Goal: Transaction & Acquisition: Purchase product/service

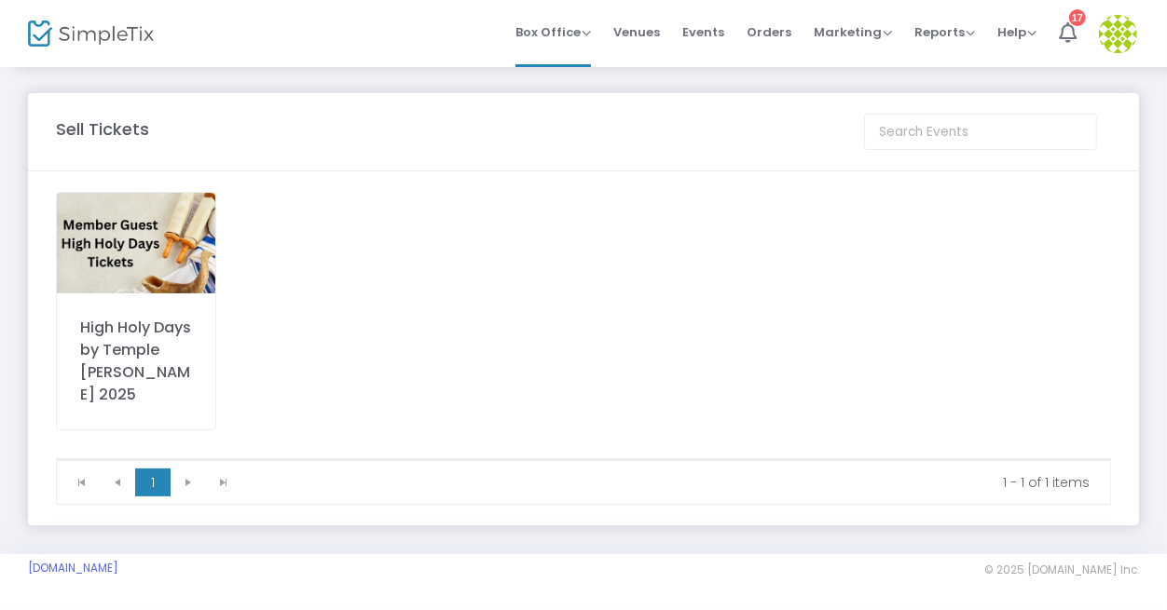
click at [120, 224] on img at bounding box center [136, 243] width 158 height 101
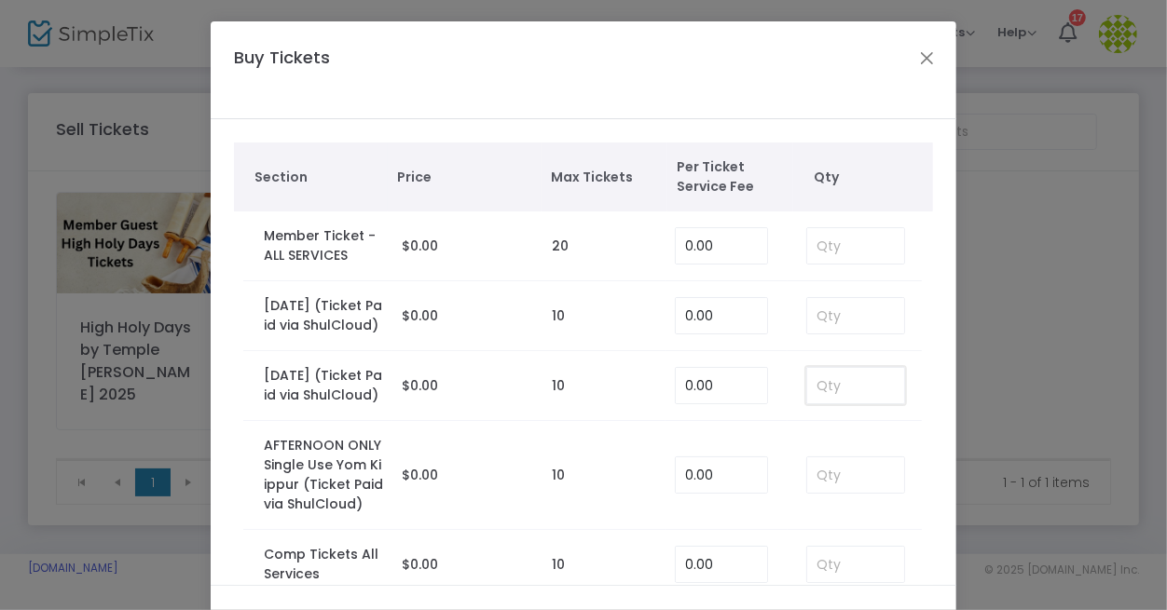
click at [816, 404] on input at bounding box center [855, 385] width 97 height 35
type input "2"
drag, startPoint x: 996, startPoint y: 395, endPoint x: 980, endPoint y: 398, distance: 17.0
click at [994, 395] on ngb-modal-window "Buy Tickets Section Price Max Tickets Per Ticket Service Fee Qty Member Ticket …" at bounding box center [583, 305] width 1167 height 610
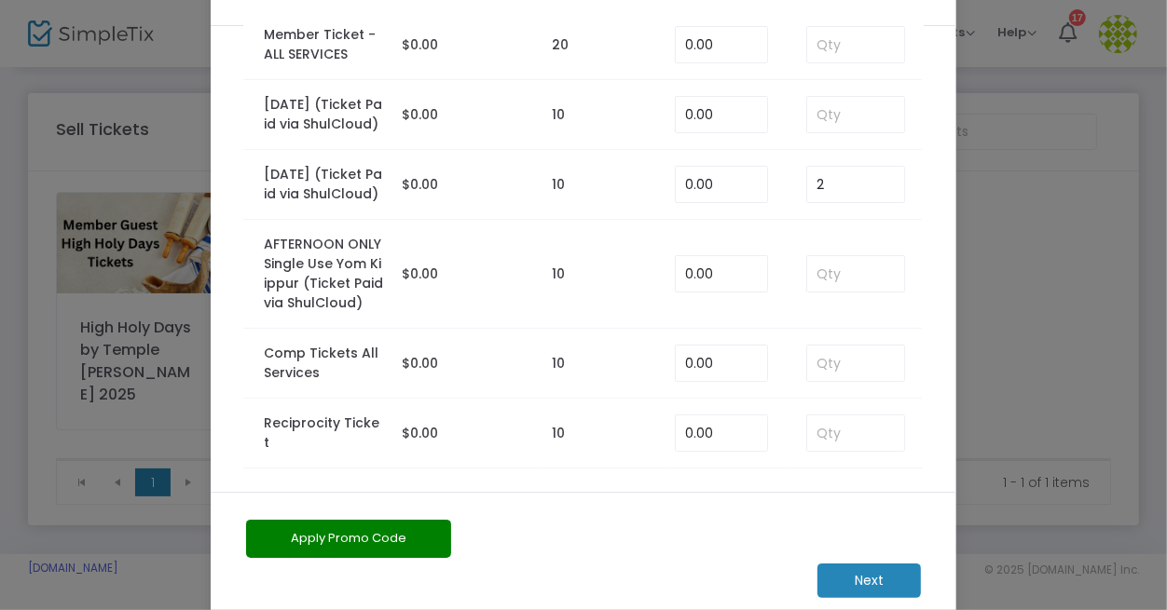
scroll to position [128, 0]
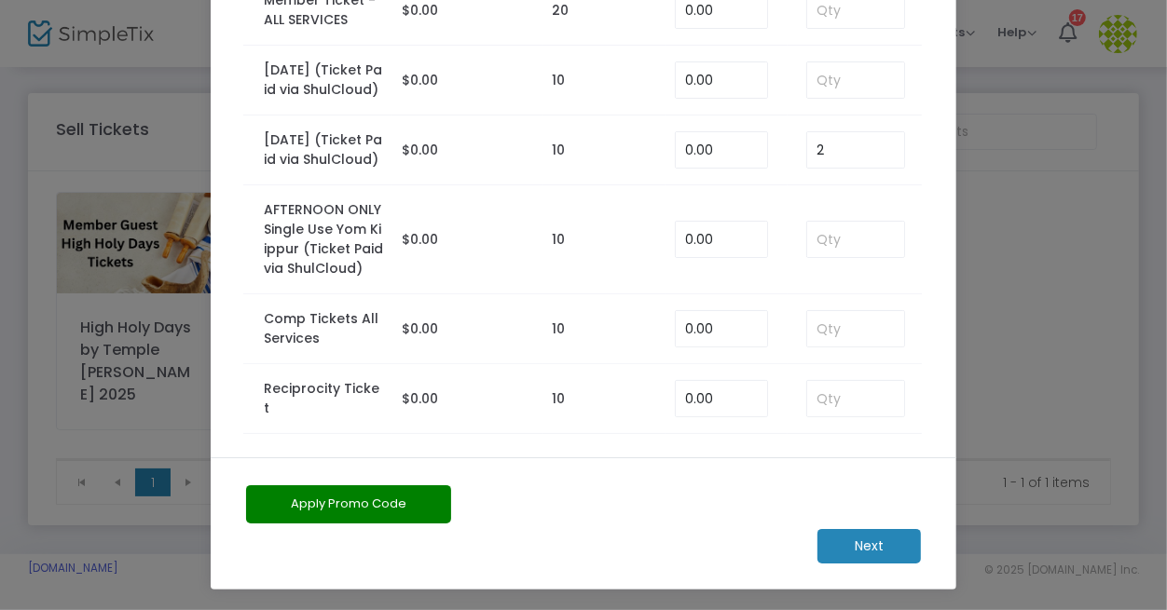
click at [882, 551] on m-button "Next" at bounding box center [868, 546] width 103 height 34
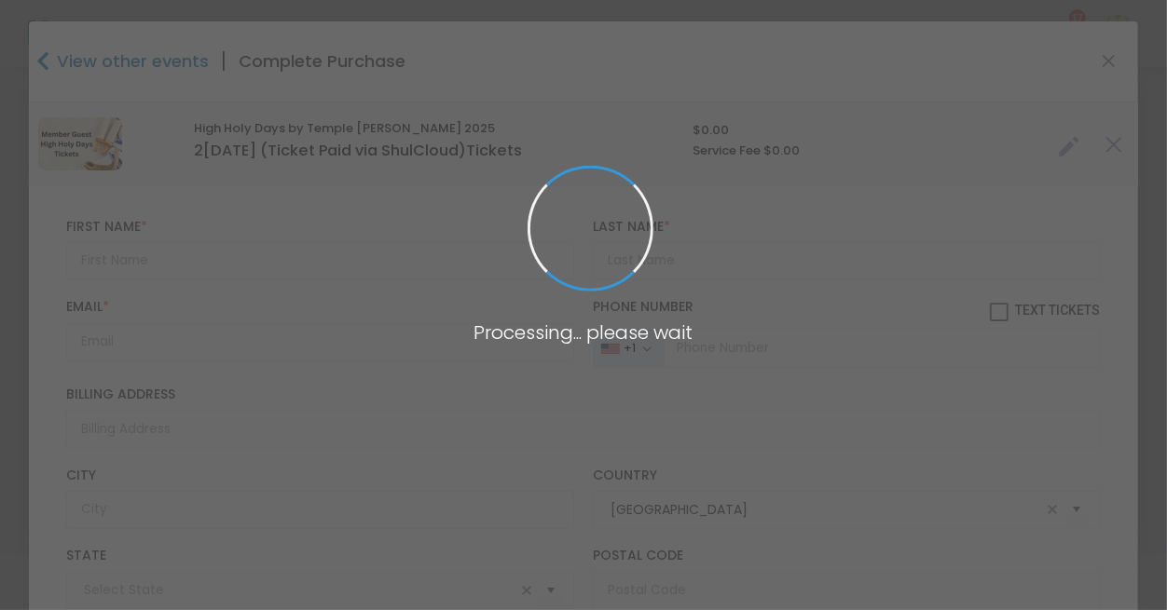
type input "[US_STATE]"
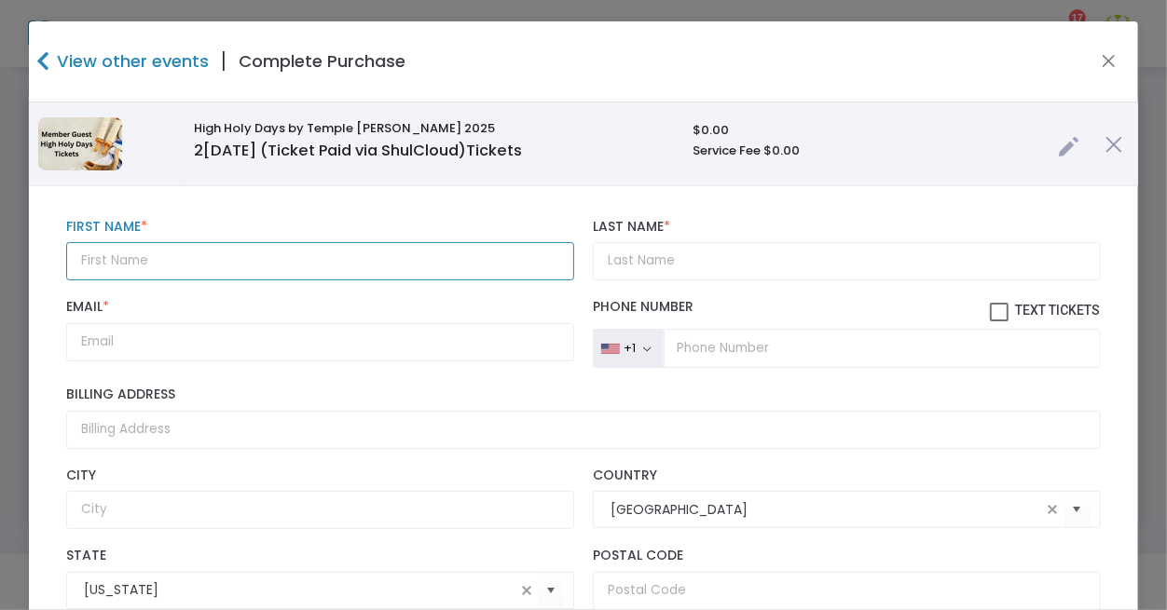
click at [136, 256] on input "text" at bounding box center [320, 261] width 508 height 38
paste input "[PERSON_NAME] [EMAIL_ADDRESS][DOMAIN_NAME]"
click at [128, 262] on input "Eric Schwartz ericjschwartz@yahoo.com" at bounding box center [320, 261] width 508 height 38
type input "Eric ericjschwartz@yahoo.com"
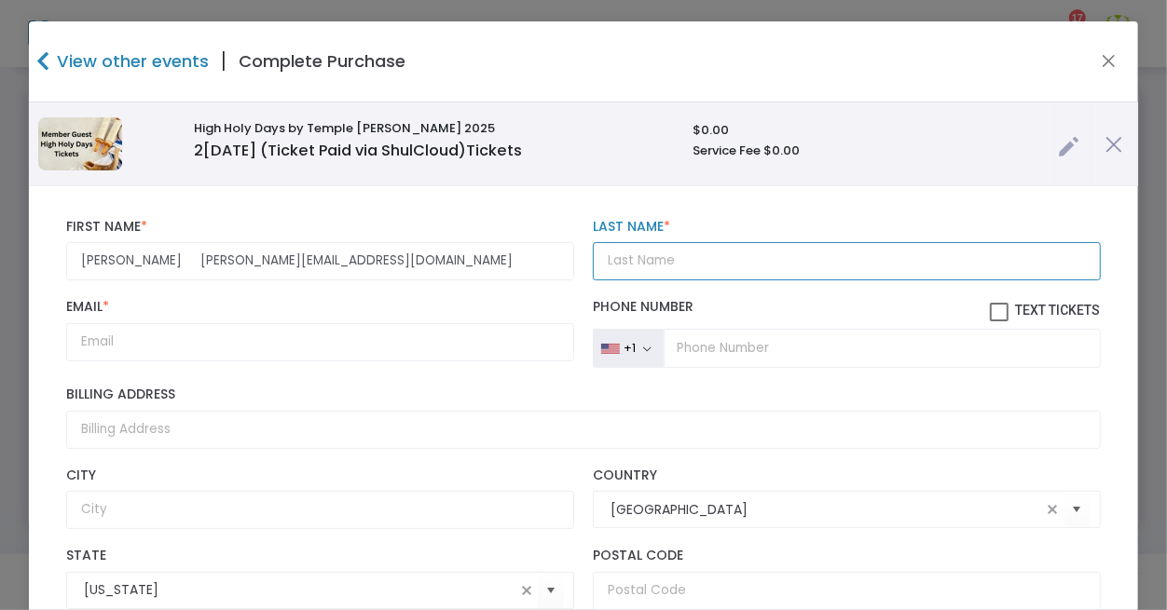
click at [645, 261] on input "Last Name *" at bounding box center [847, 261] width 508 height 38
paste input "Schwartz"
type input "Schwartz"
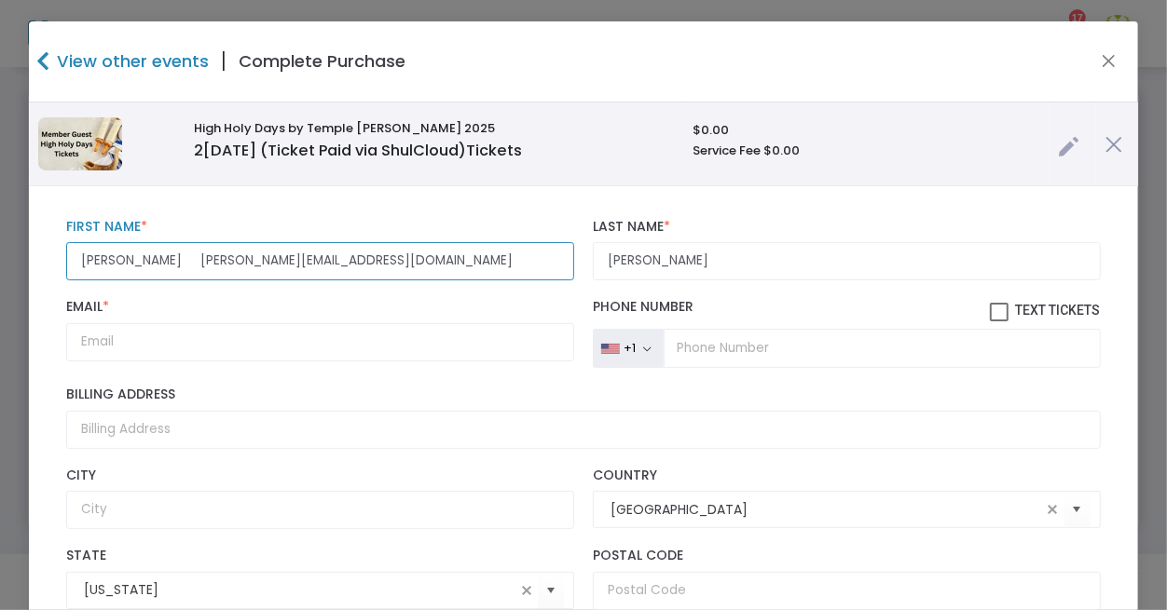
scroll to position [0, 0]
drag, startPoint x: 107, startPoint y: 261, endPoint x: 308, endPoint y: 267, distance: 201.4
click at [308, 267] on input "Eric ericjschwartz@yahoo.com" at bounding box center [320, 261] width 508 height 38
type input "Eric"
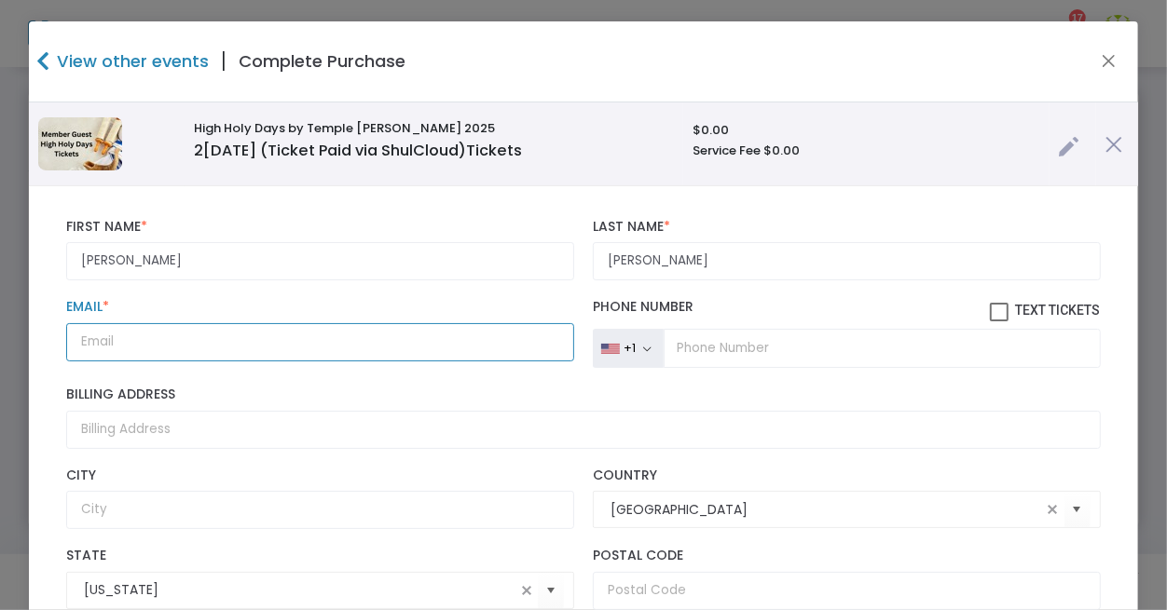
click at [103, 342] on input "Email *" at bounding box center [320, 342] width 508 height 38
paste input "ericjschwartz@yahoo.com"
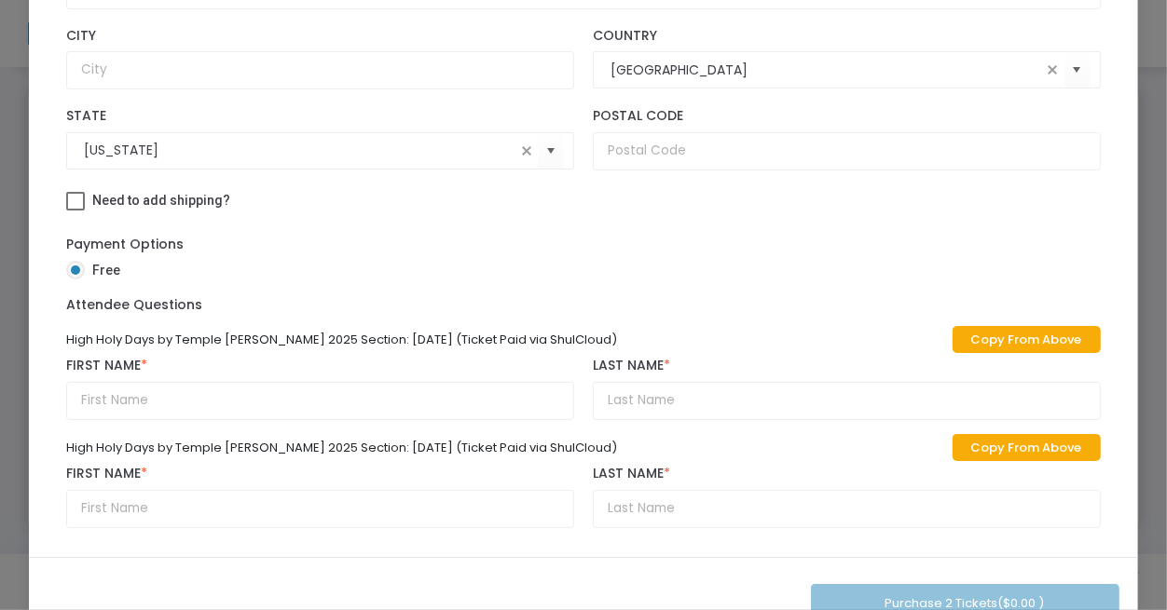
scroll to position [252, 0]
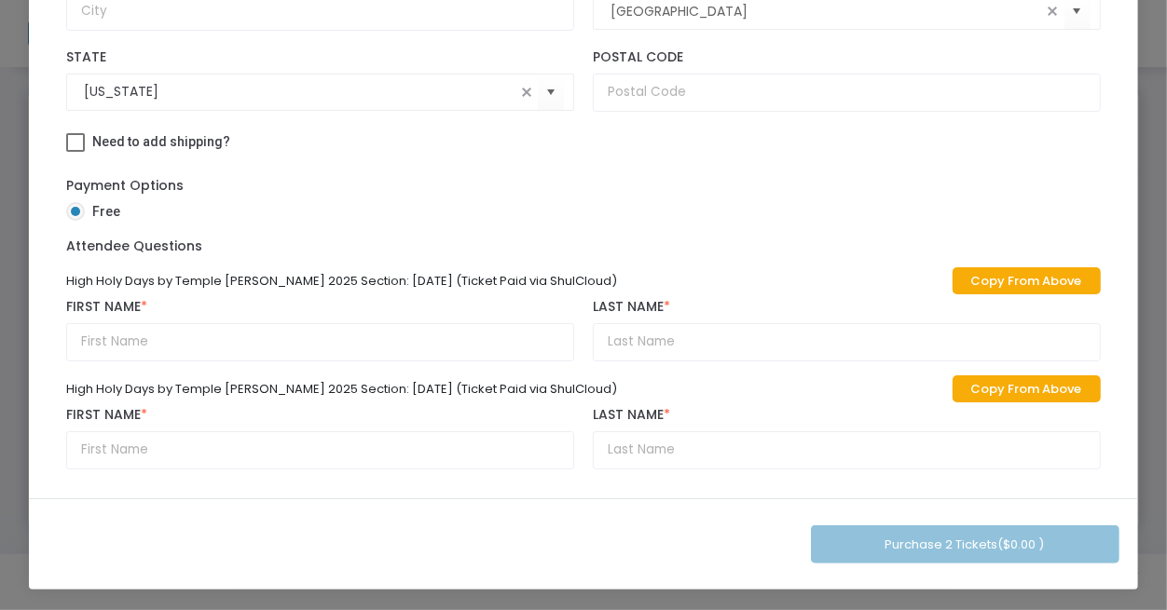
type input "ericjschwartz@yahoo.com"
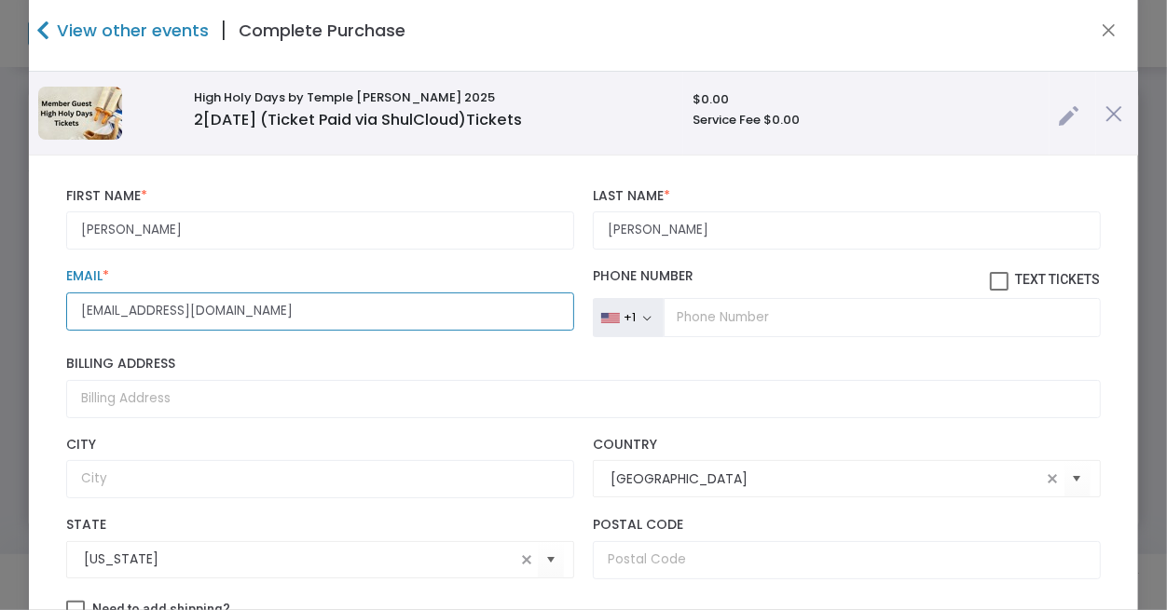
scroll to position [0, 0]
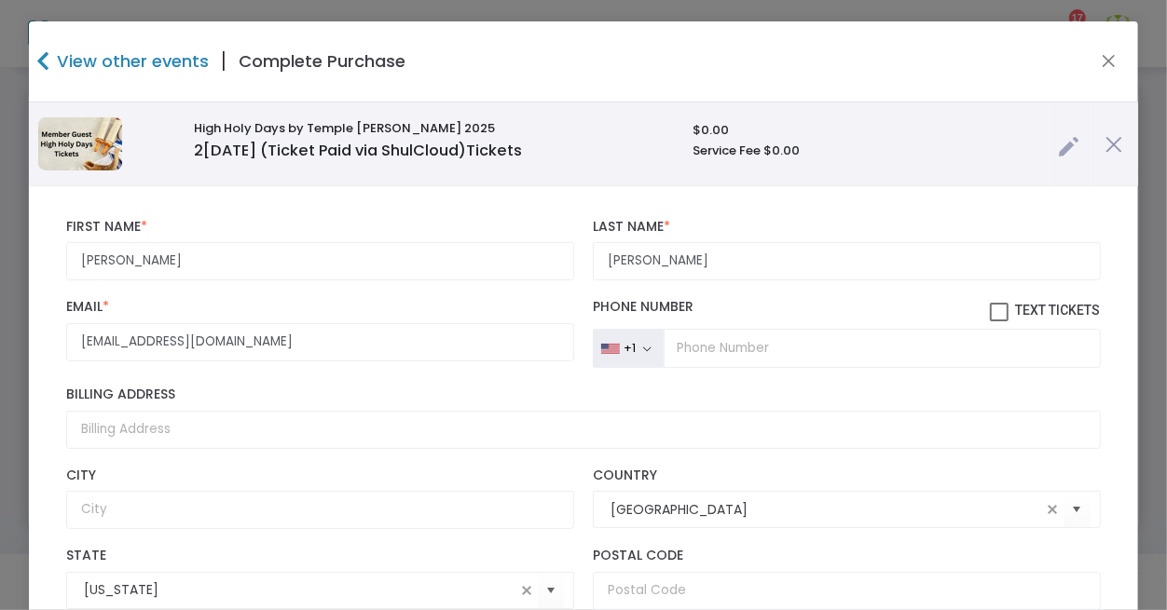
click at [1059, 144] on link at bounding box center [1069, 142] width 21 height 31
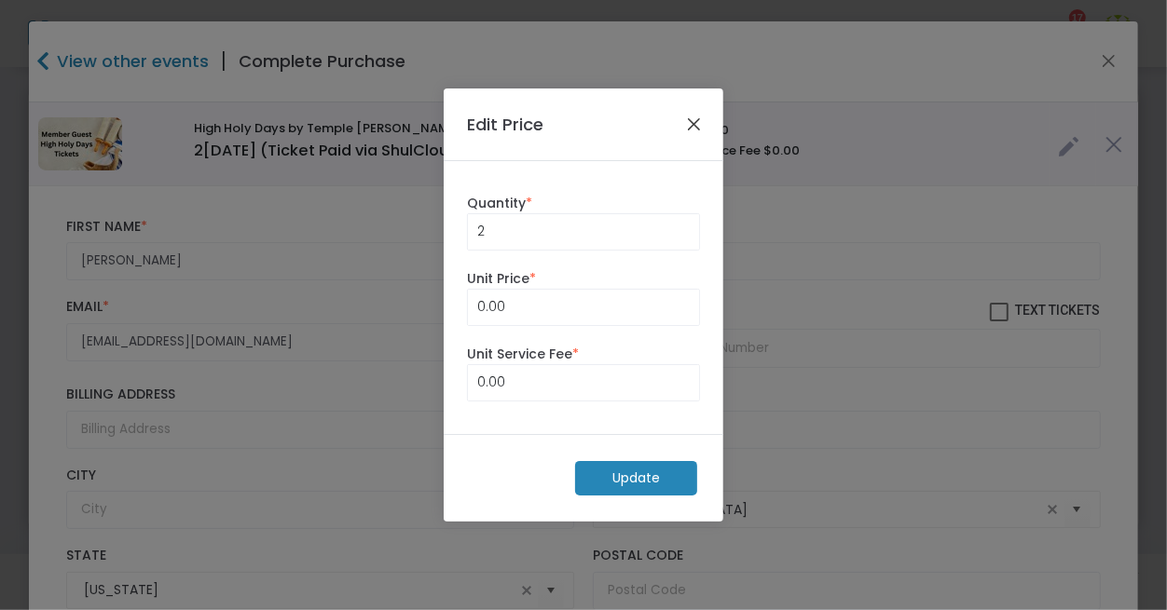
click at [694, 125] on button "Close" at bounding box center [694, 124] width 24 height 24
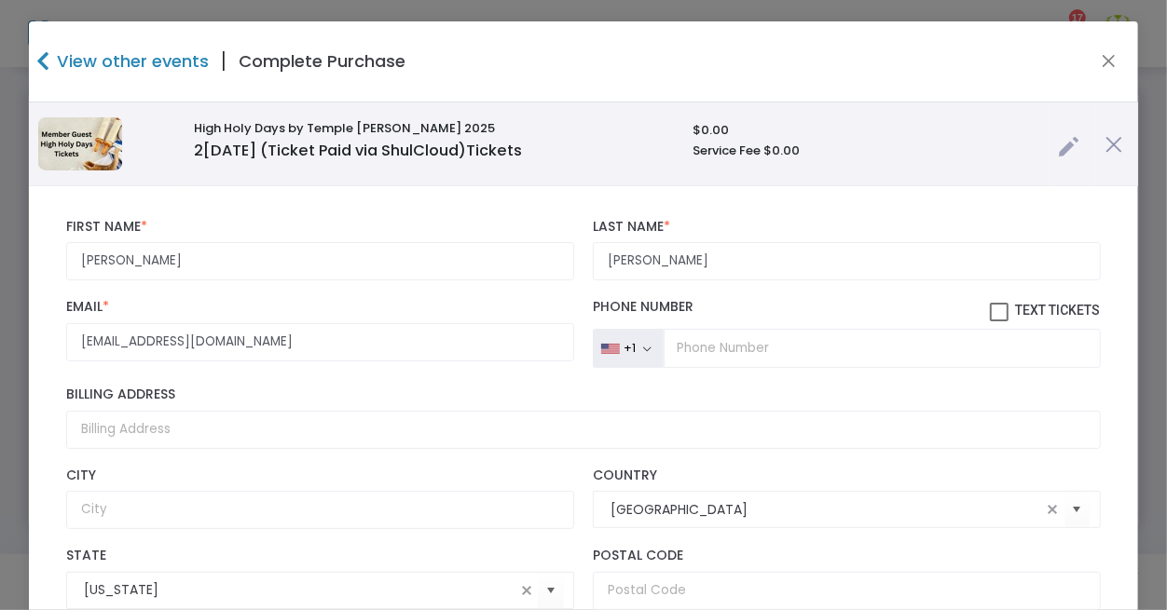
click at [1105, 143] on img at bounding box center [1113, 144] width 17 height 17
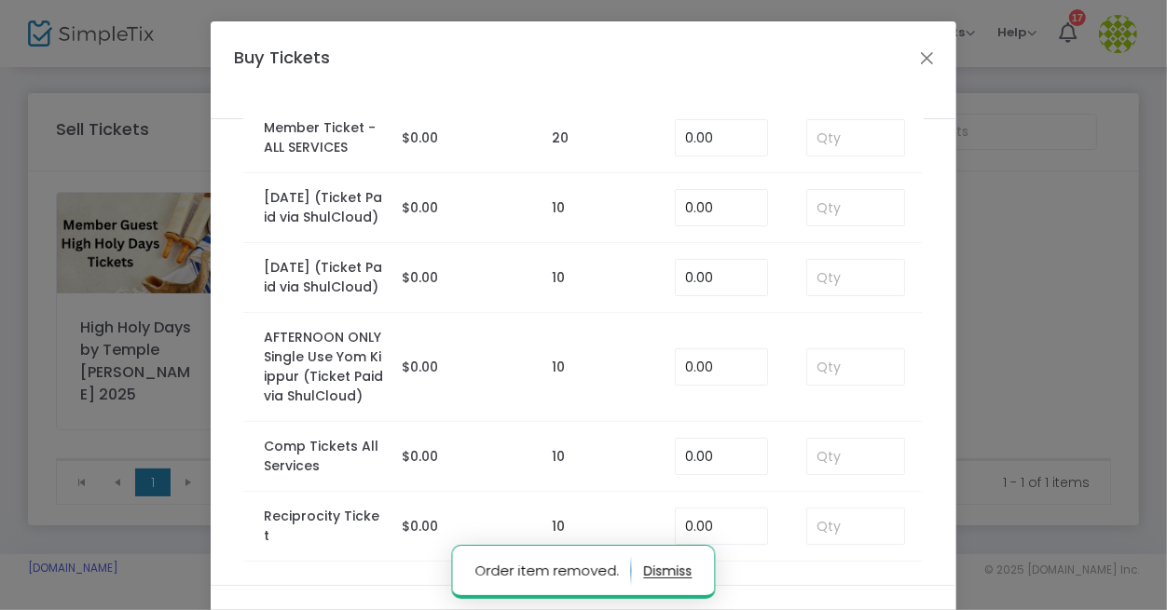
scroll to position [143, 0]
click at [836, 373] on input at bounding box center [855, 367] width 97 height 35
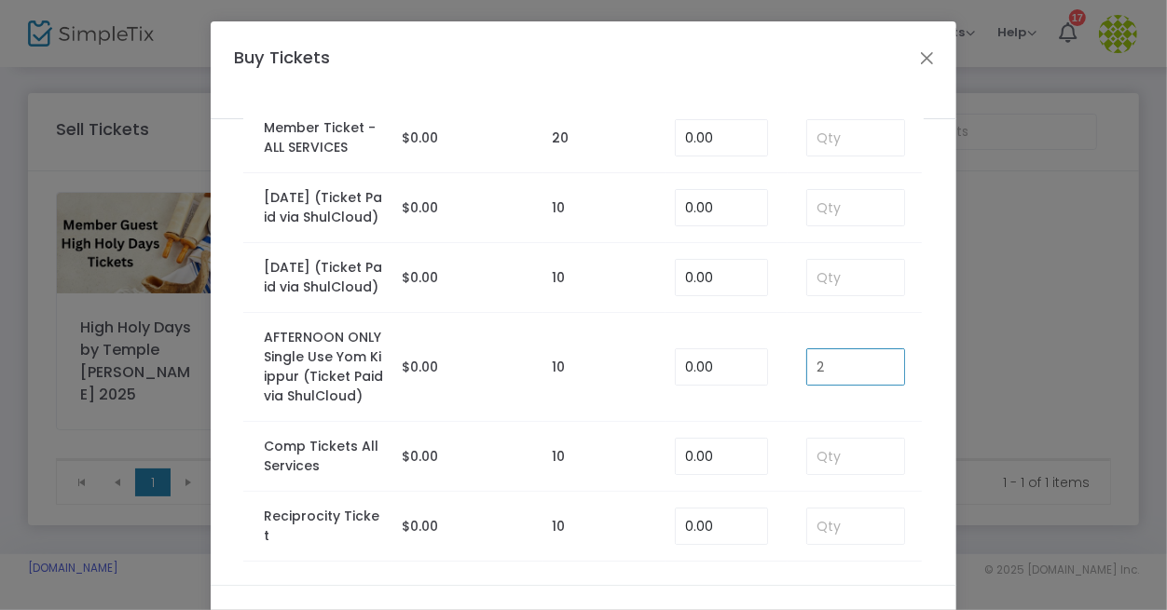
type input "2"
click at [1075, 368] on ngb-modal-window "Buy Tickets Section Price Max Tickets Per Ticket Service Fee Qty Member Ticket …" at bounding box center [583, 305] width 1167 height 610
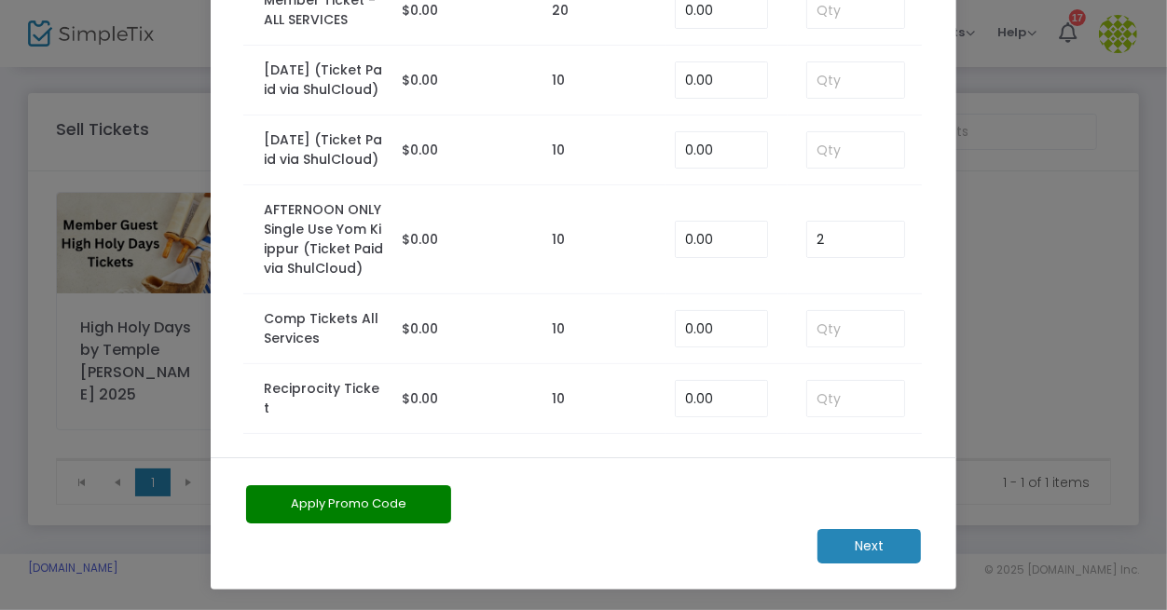
click at [874, 544] on m-button "Next" at bounding box center [868, 546] width 103 height 34
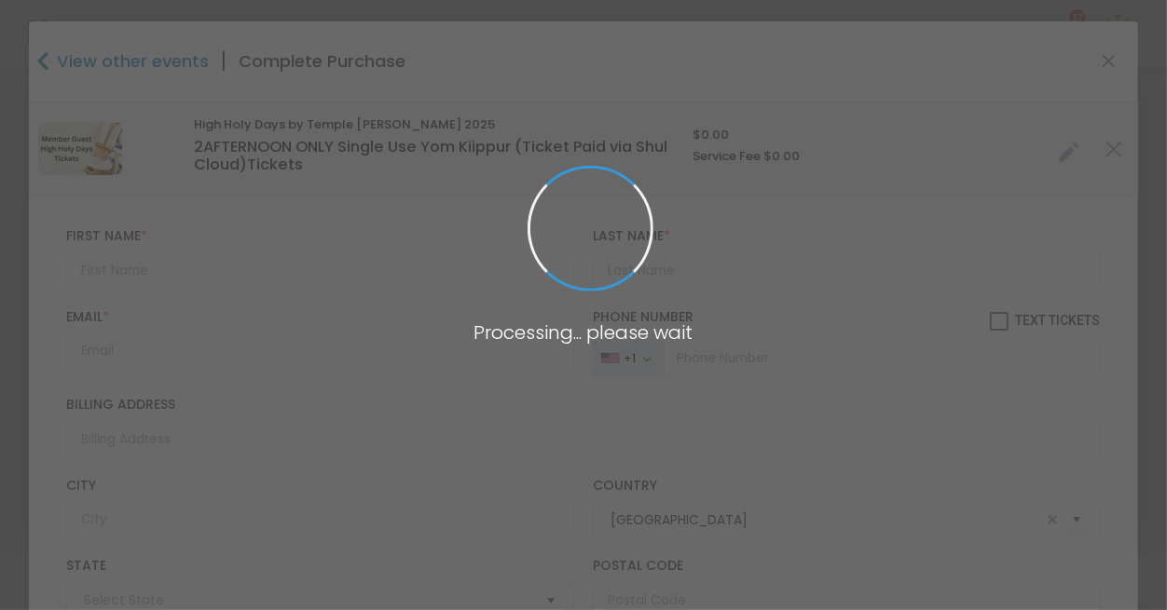
type input "Maryland"
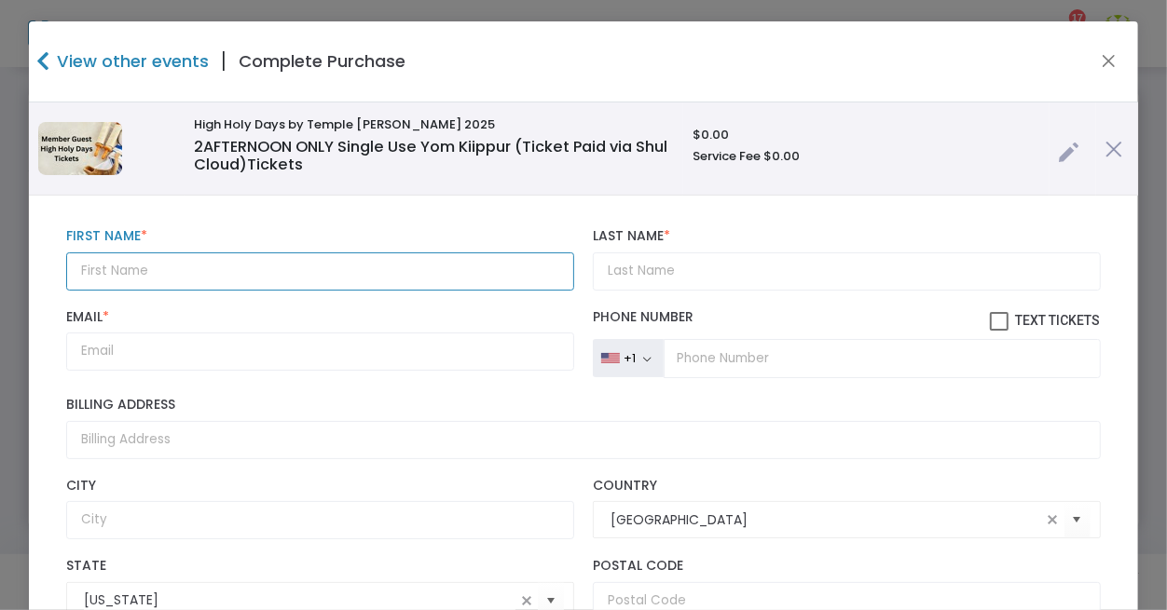
click at [158, 270] on input "text" at bounding box center [320, 272] width 508 height 38
paste input "ericjschwartz@yahoo.com"
type input "ericjschwartz@yahoo.com"
drag, startPoint x: 254, startPoint y: 269, endPoint x: 45, endPoint y: 267, distance: 208.8
click at [45, 267] on div "ericjschwartz@yahoo.com First Name * First Name is required. Last Name * Last N…" at bounding box center [583, 603] width 1108 height 815
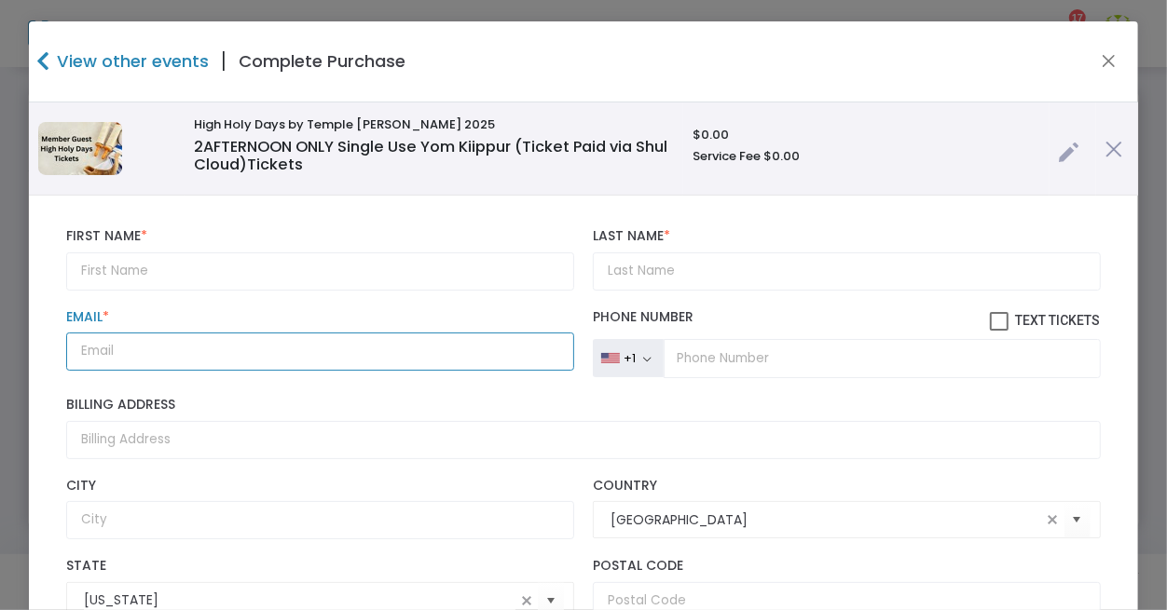
click at [109, 353] on input "Email *" at bounding box center [320, 352] width 508 height 38
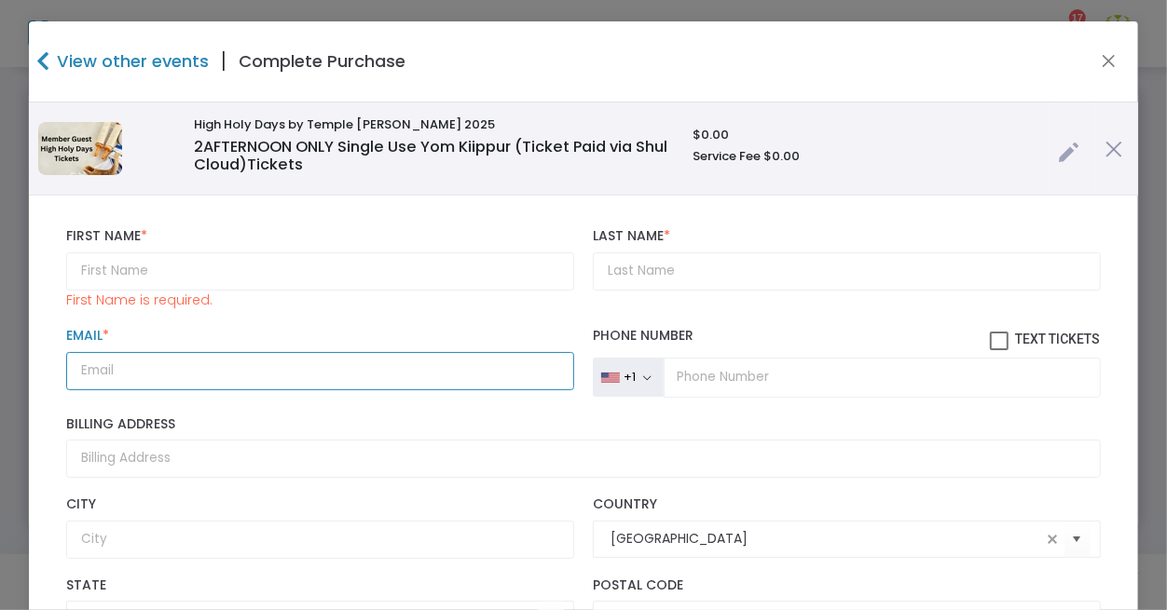
paste input "ericjschwartz@yahoo.com"
click at [77, 371] on input "ericjschwartz@yahoo.com" at bounding box center [320, 371] width 508 height 38
type input "ericjschwartz@yahoo.com"
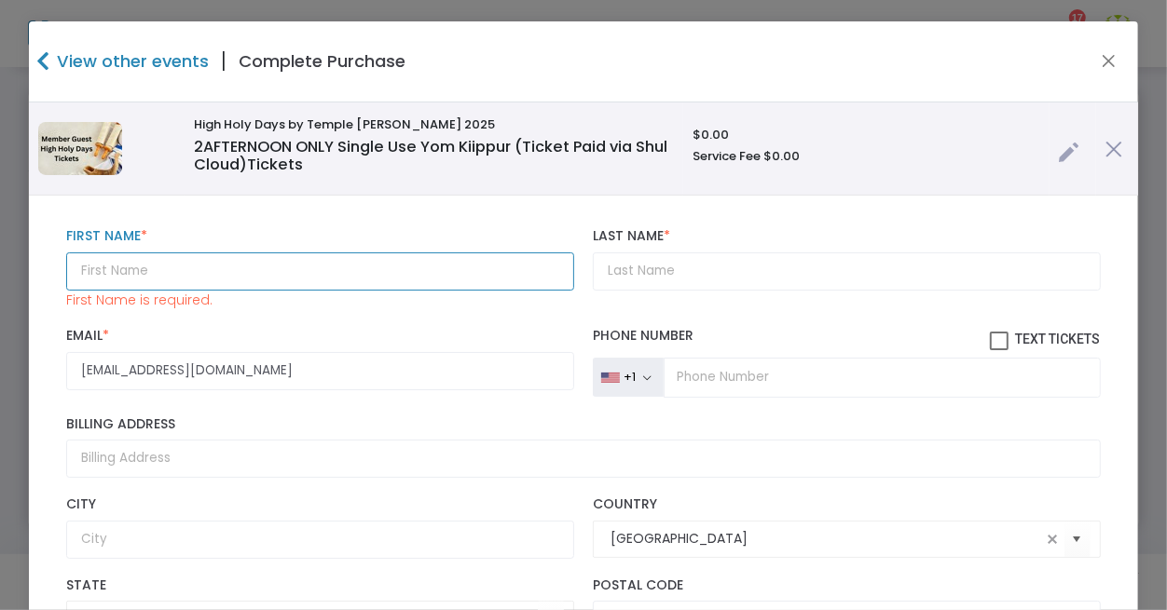
click at [112, 260] on input "text" at bounding box center [320, 272] width 508 height 38
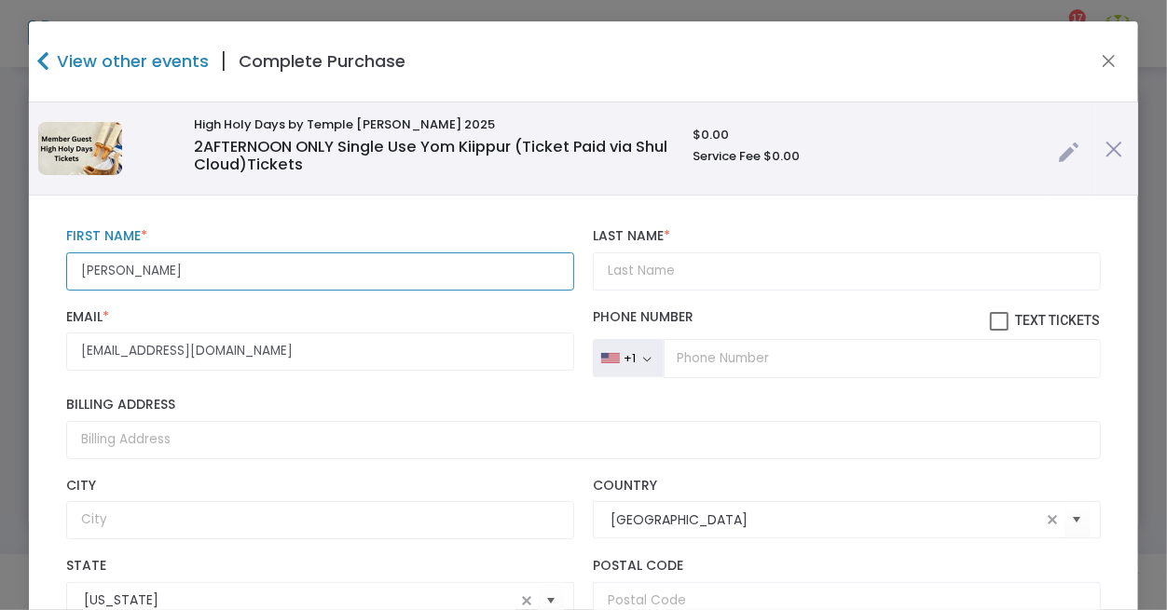
type input "Eric"
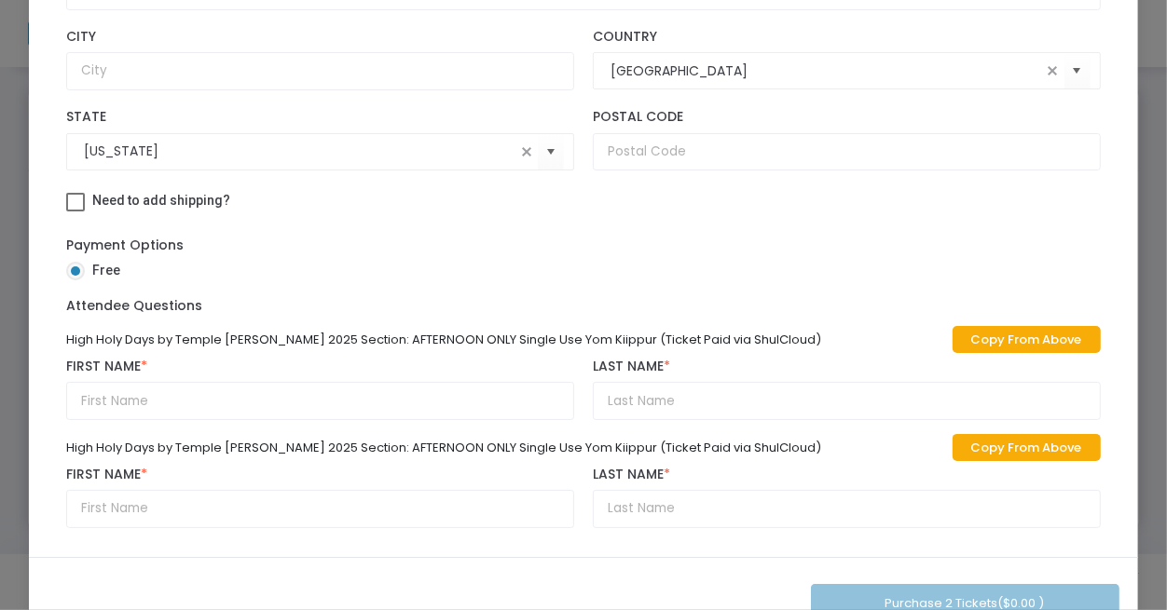
scroll to position [252, 0]
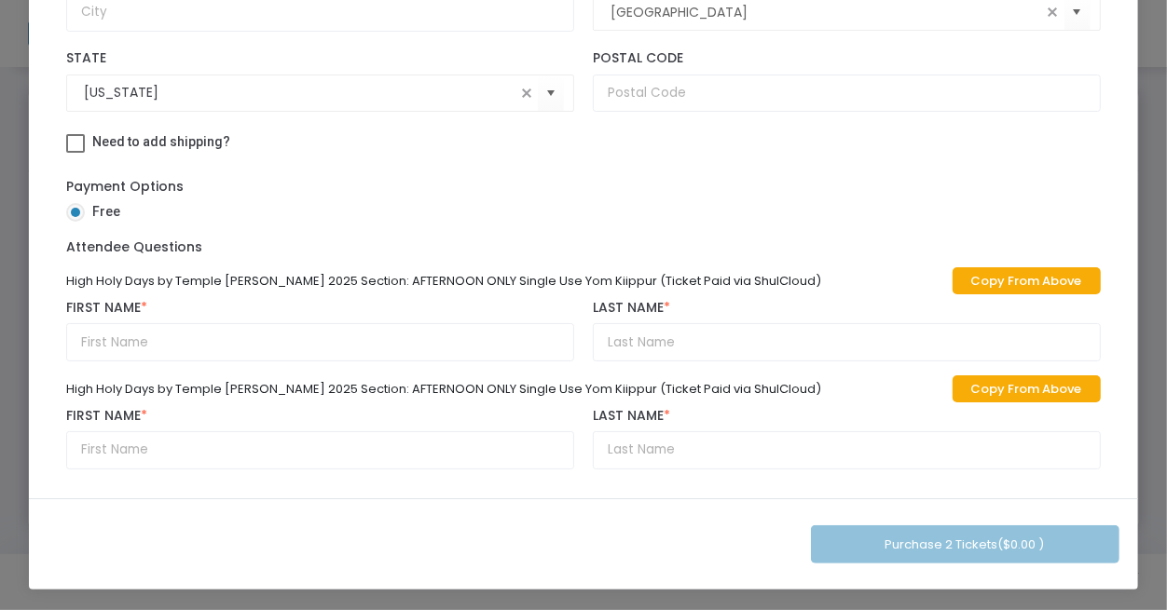
type input "Schwartz"
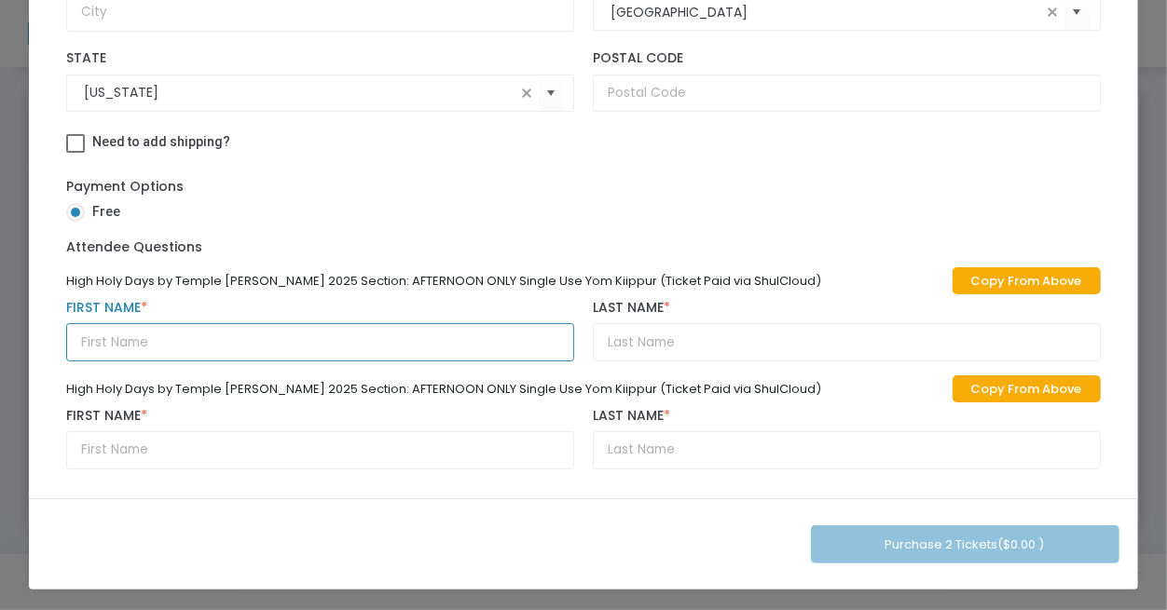
click at [226, 334] on input "text" at bounding box center [320, 342] width 508 height 38
paste input "Harvey Schwartz Alice Schwartz"
click at [247, 336] on input "Harvey Schwartz Alice Schwartz" at bounding box center [320, 342] width 508 height 38
type input "Harvey Schwartz Alice"
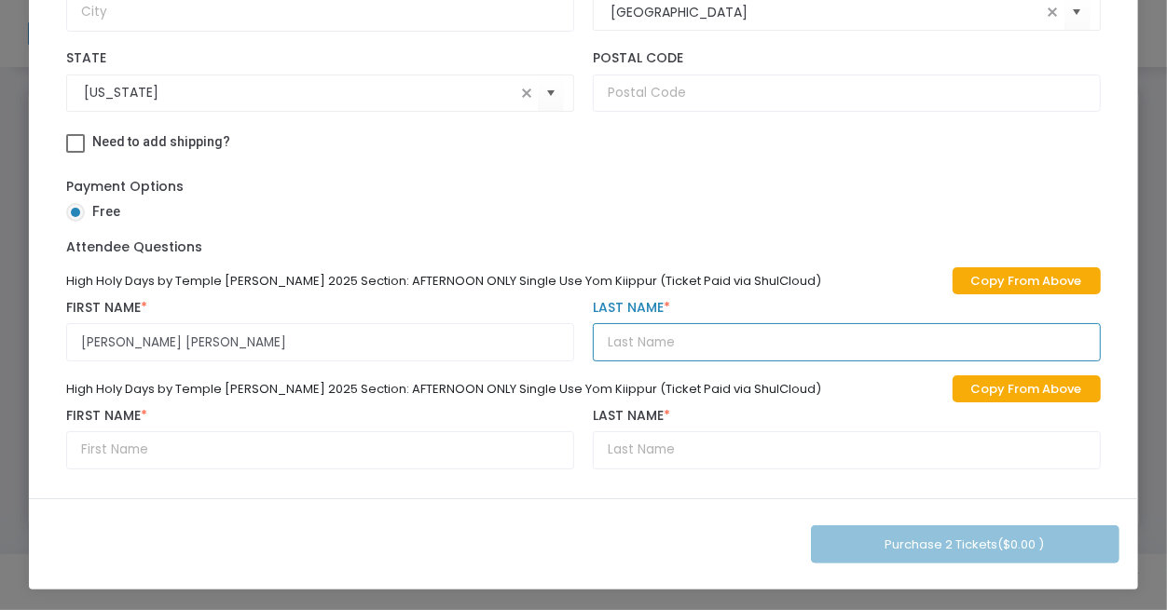
click at [667, 342] on input "text" at bounding box center [847, 342] width 508 height 38
paste input "Schwartz"
type input "Schwartz"
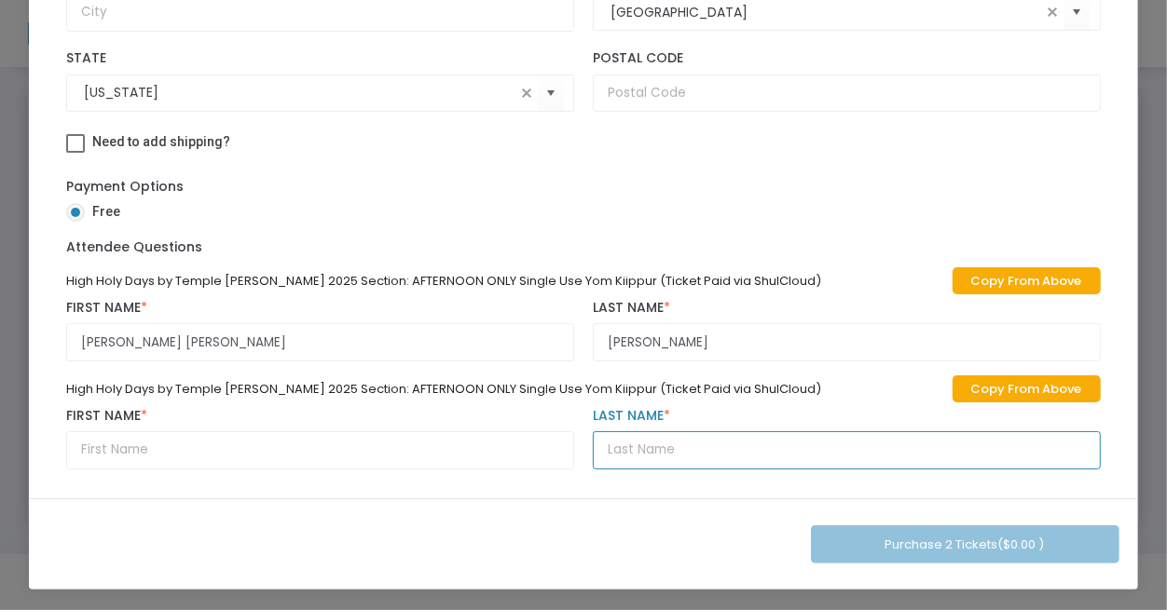
click at [595, 445] on input "text" at bounding box center [847, 451] width 508 height 38
paste input "Schwartz"
type input "Schwartz"
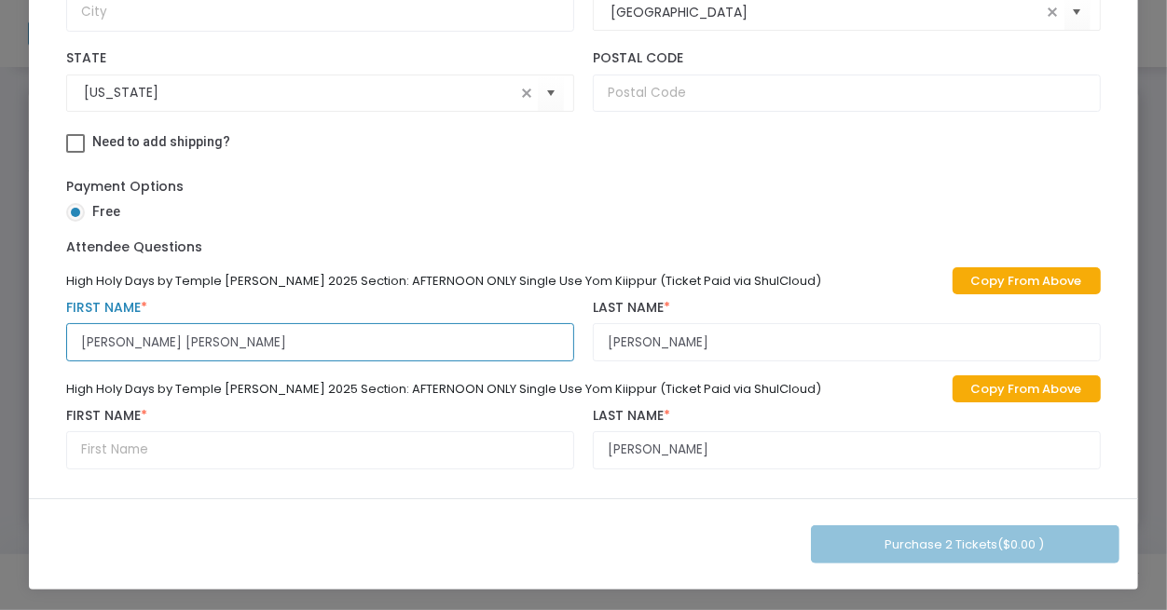
click at [201, 334] on input "Harvey Schwartz Alice" at bounding box center [320, 342] width 508 height 38
type input "Harvey Schwartz"
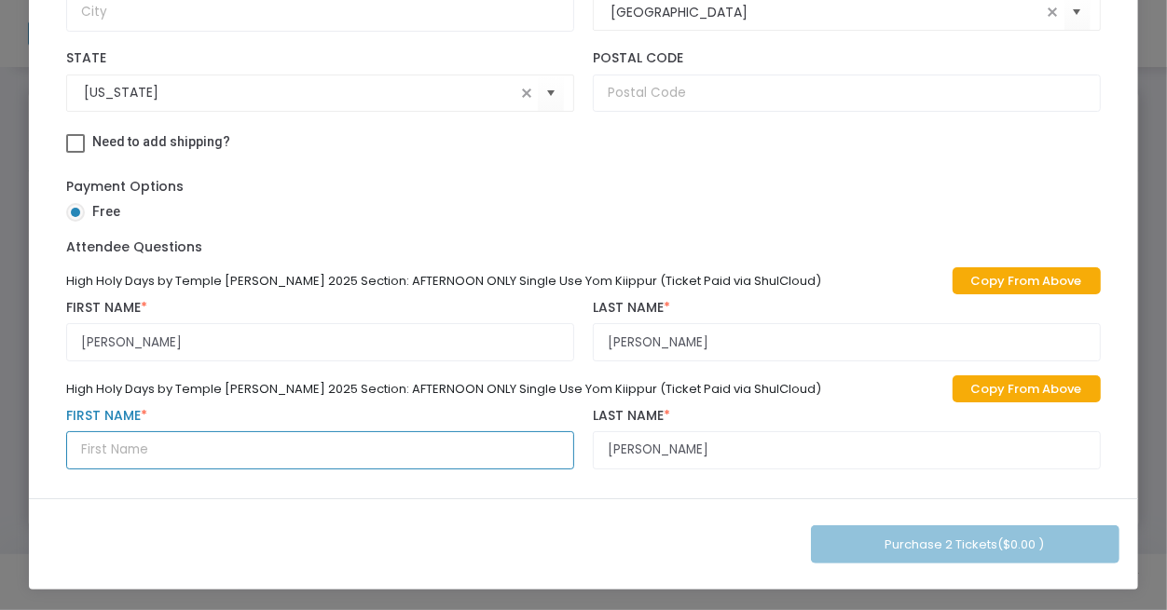
click at [117, 445] on input "text" at bounding box center [320, 451] width 508 height 38
paste input "Alice"
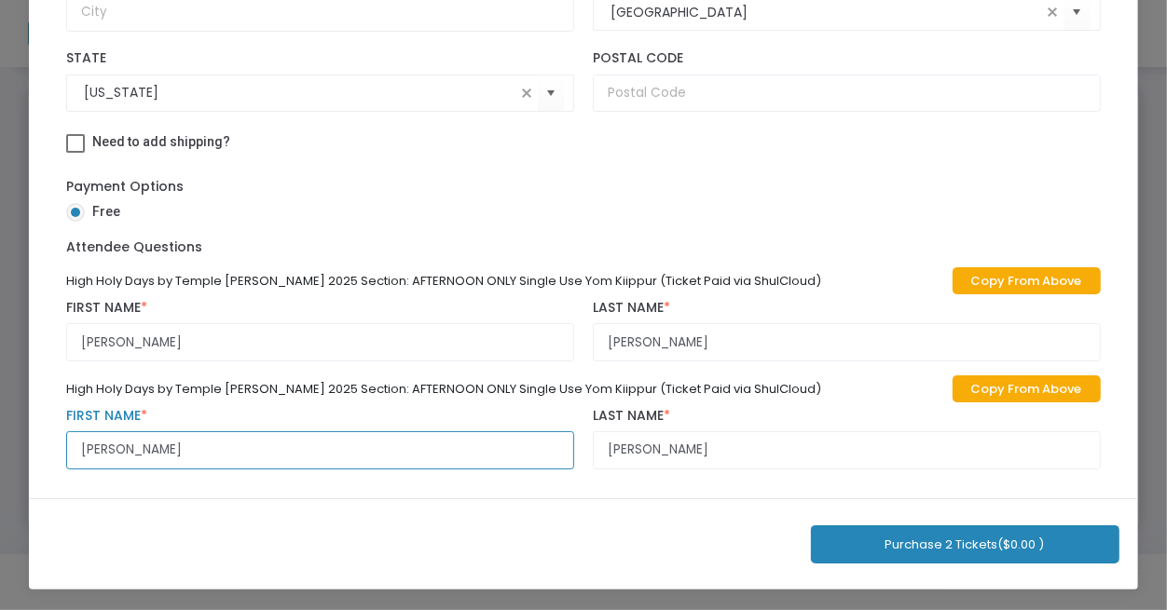
type input "Alice"
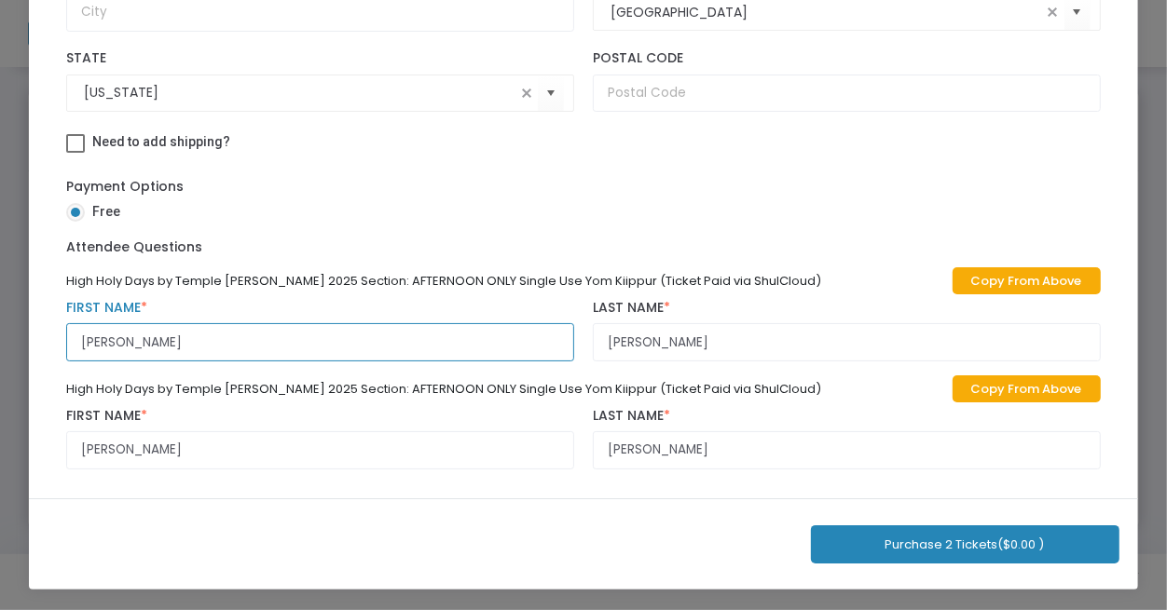
click at [148, 337] on input "Harvey Schwartz" at bounding box center [320, 342] width 508 height 38
type input "Harvey"
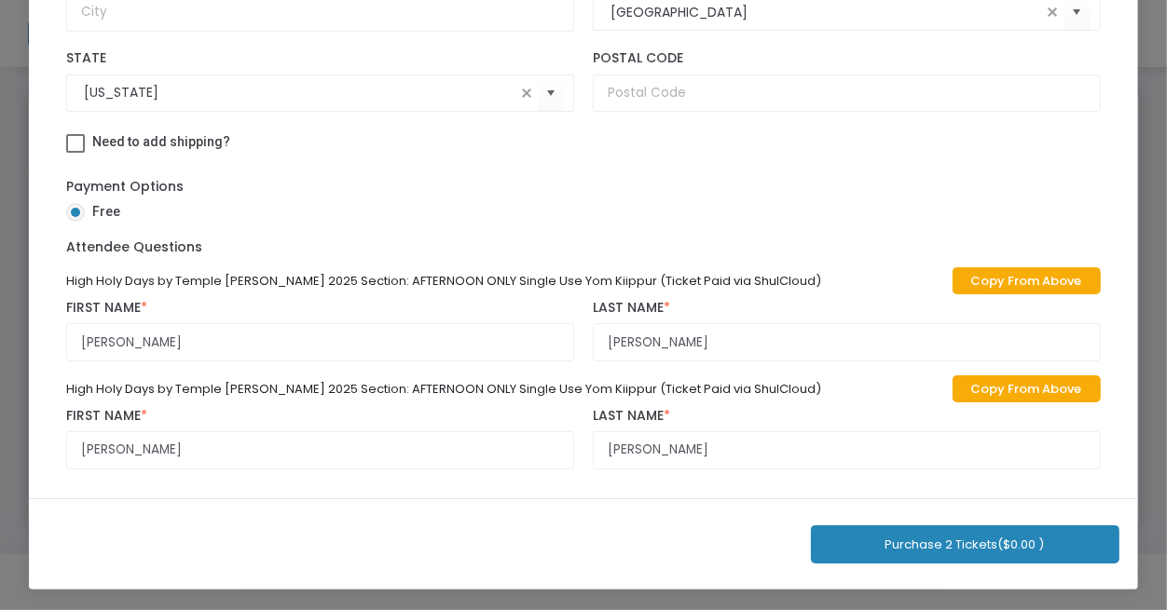
click at [843, 536] on button "Purchase 2 Tickets ($0.00 )" at bounding box center [965, 545] width 308 height 38
